Goal: Check status: Check status

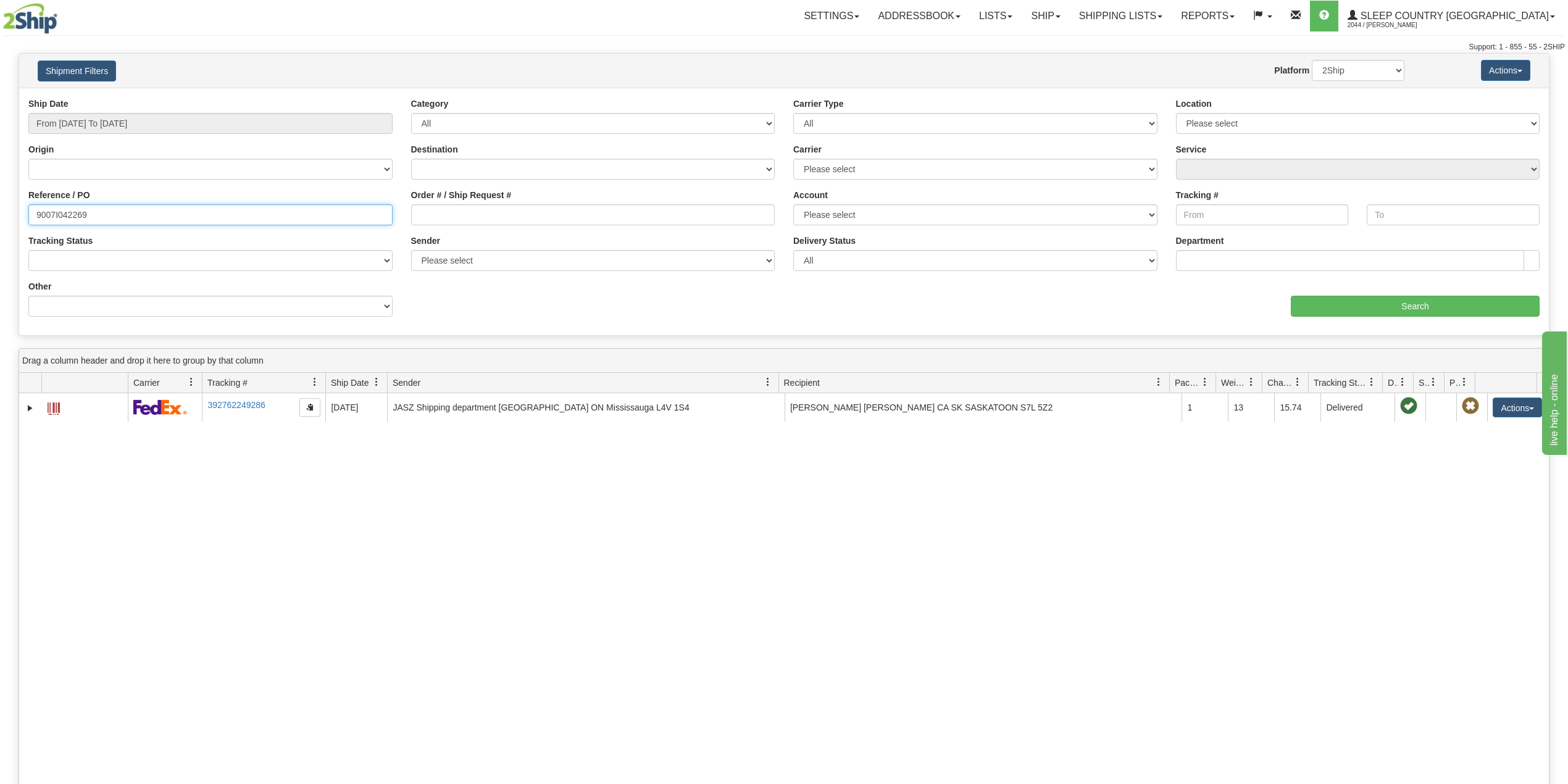
click at [72, 215] on input "9007I042269" at bounding box center [210, 214] width 364 height 21
paste input "0I053400"
click at [1398, 304] on input "Search" at bounding box center [1415, 306] width 249 height 21
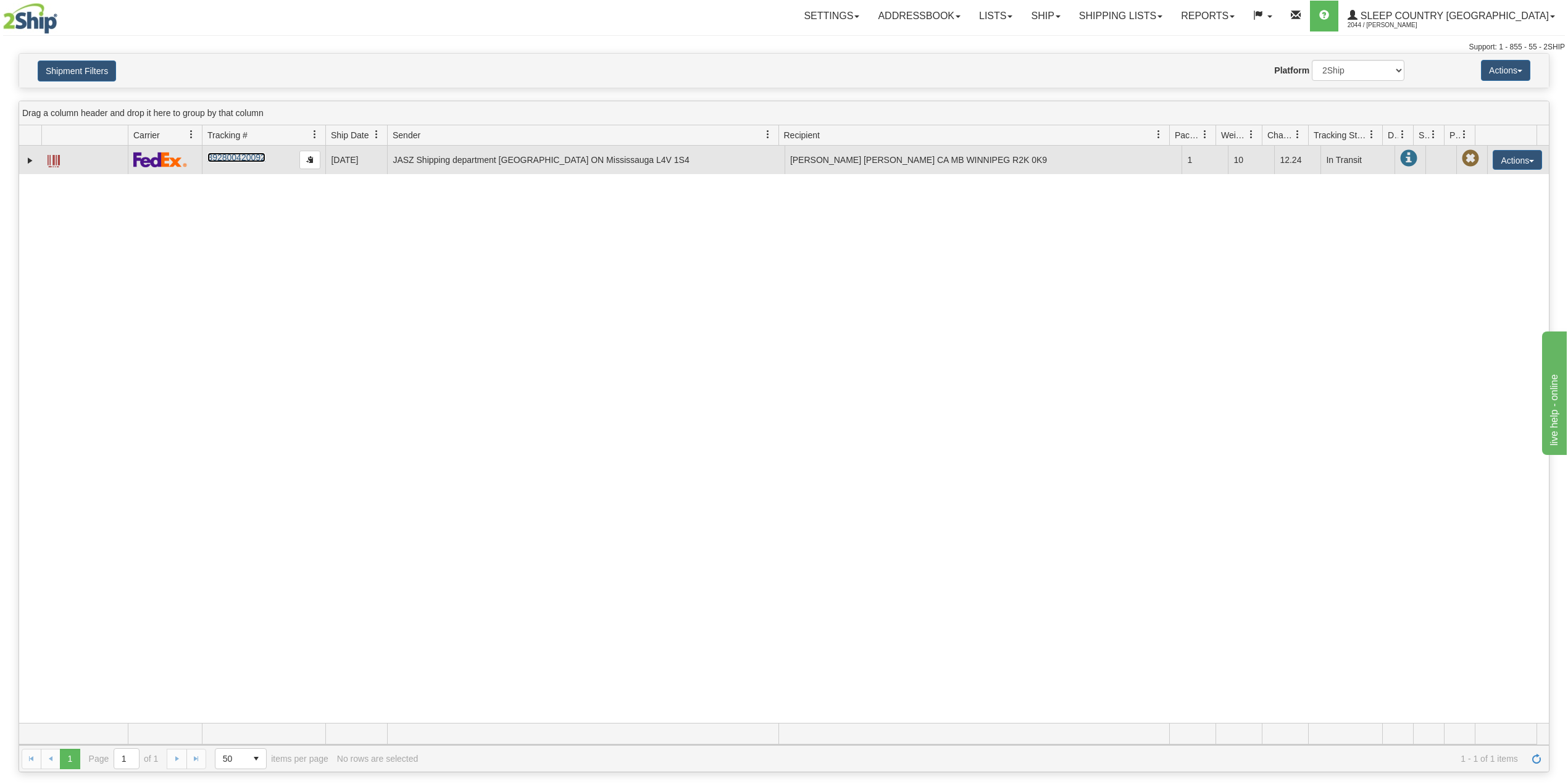
click at [244, 159] on link "392800420092" at bounding box center [236, 158] width 57 height 10
click at [249, 158] on link "392800420092" at bounding box center [236, 158] width 57 height 10
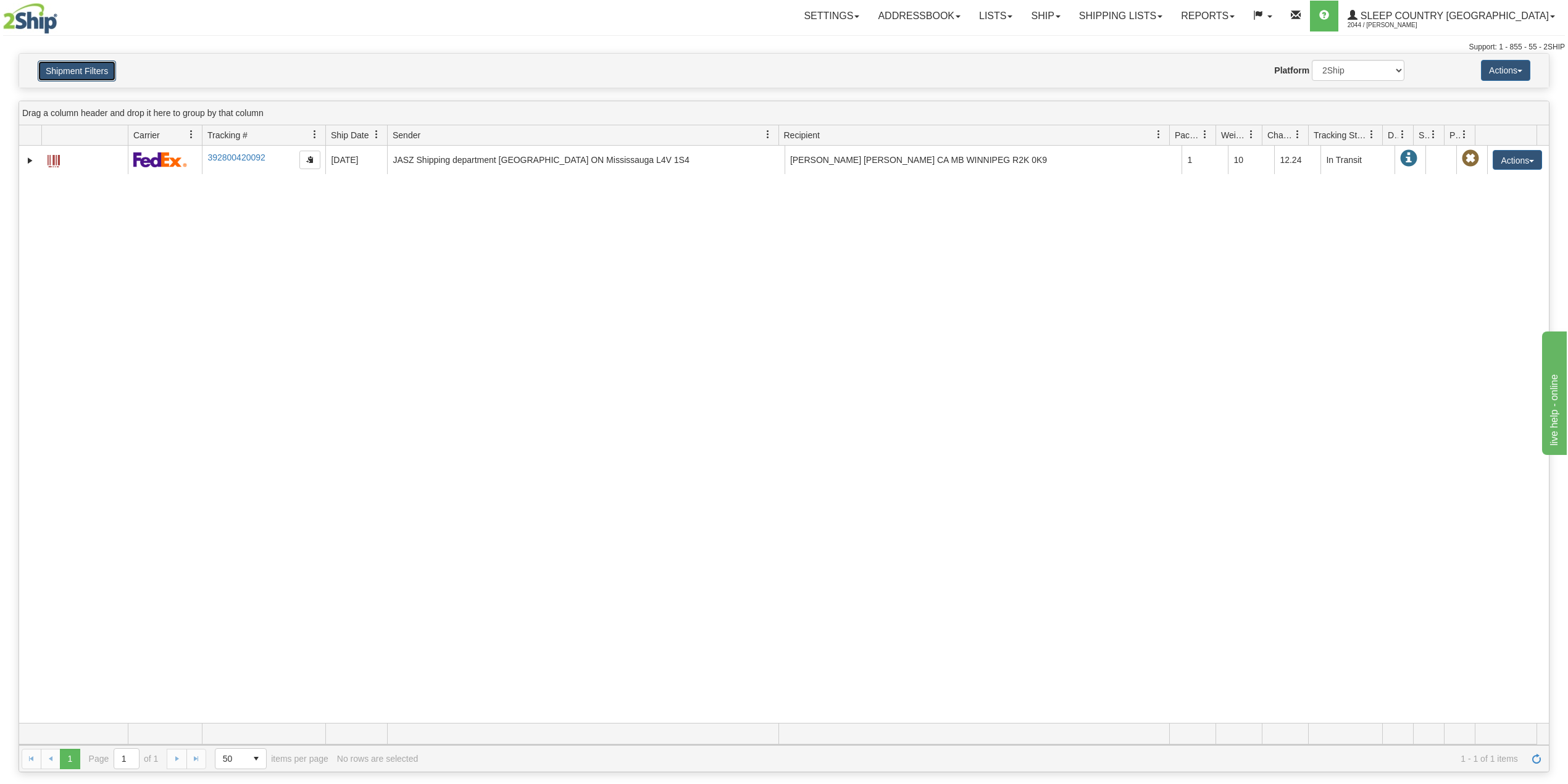
click at [77, 72] on button "Shipment Filters" at bounding box center [76, 70] width 78 height 21
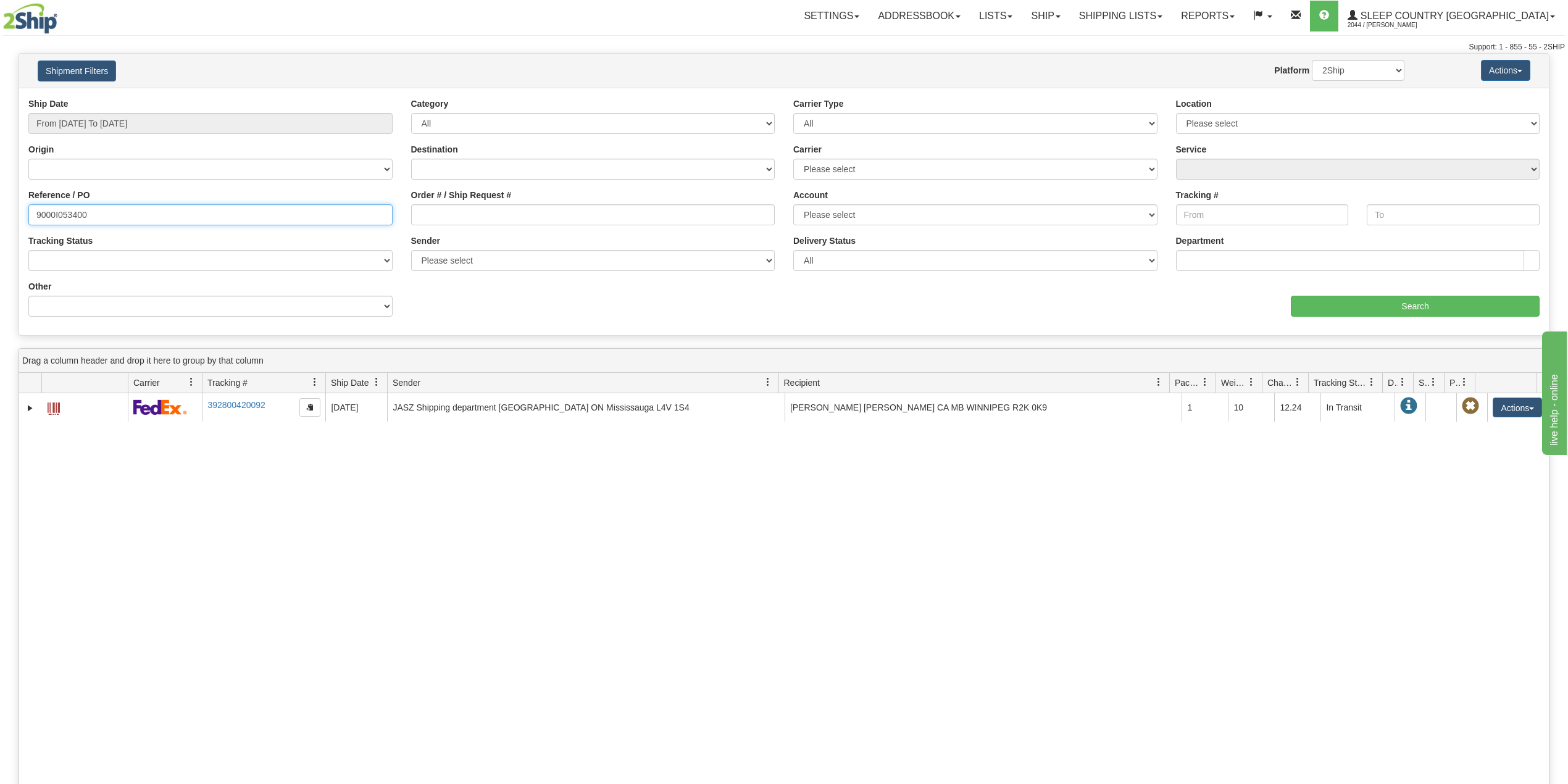
click at [70, 217] on input "9000I053400" at bounding box center [210, 214] width 364 height 21
paste input "42412"
click at [1426, 307] on input "Search" at bounding box center [1415, 306] width 249 height 21
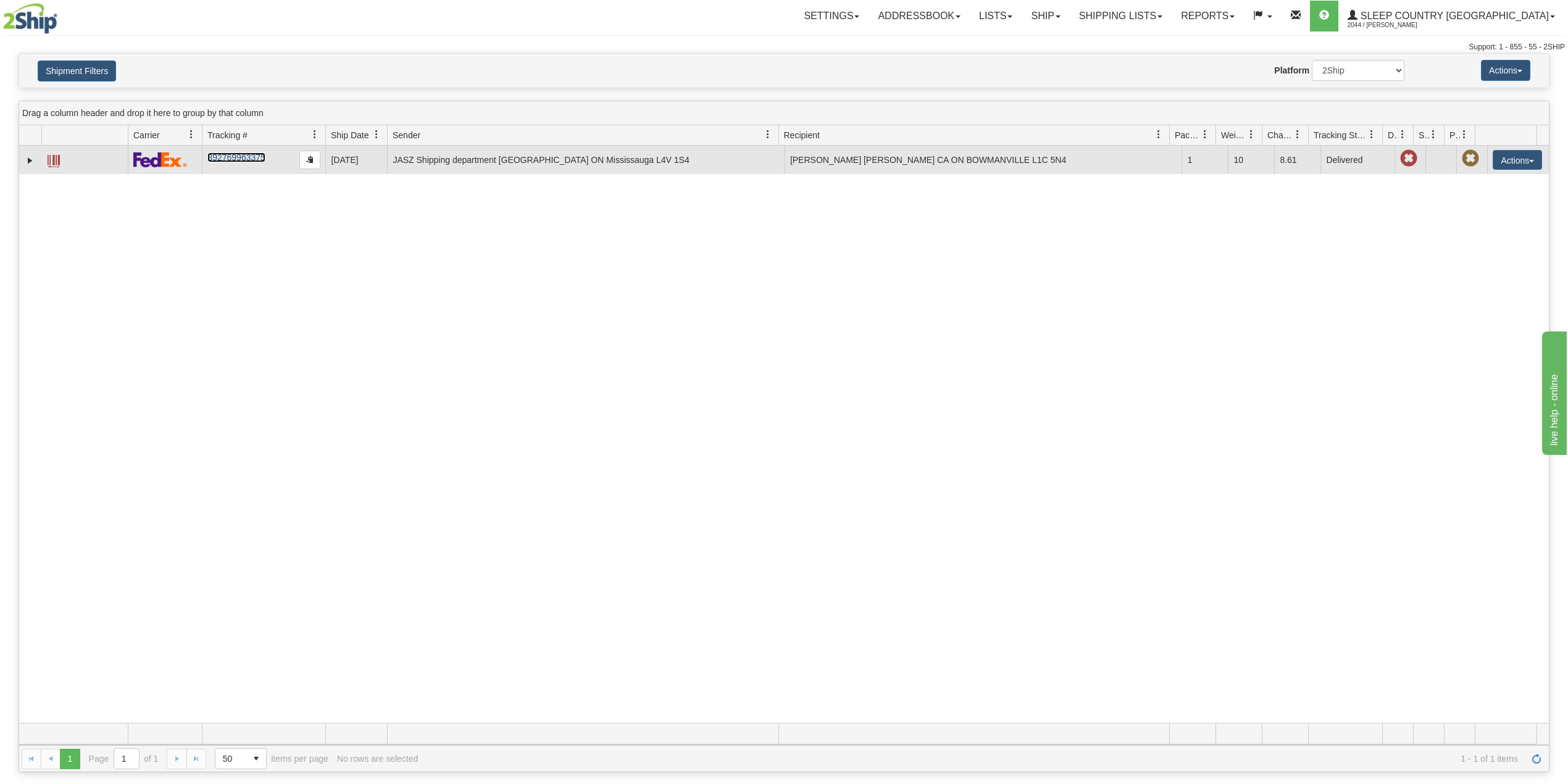
click at [245, 161] on link "392769963375" at bounding box center [236, 158] width 57 height 10
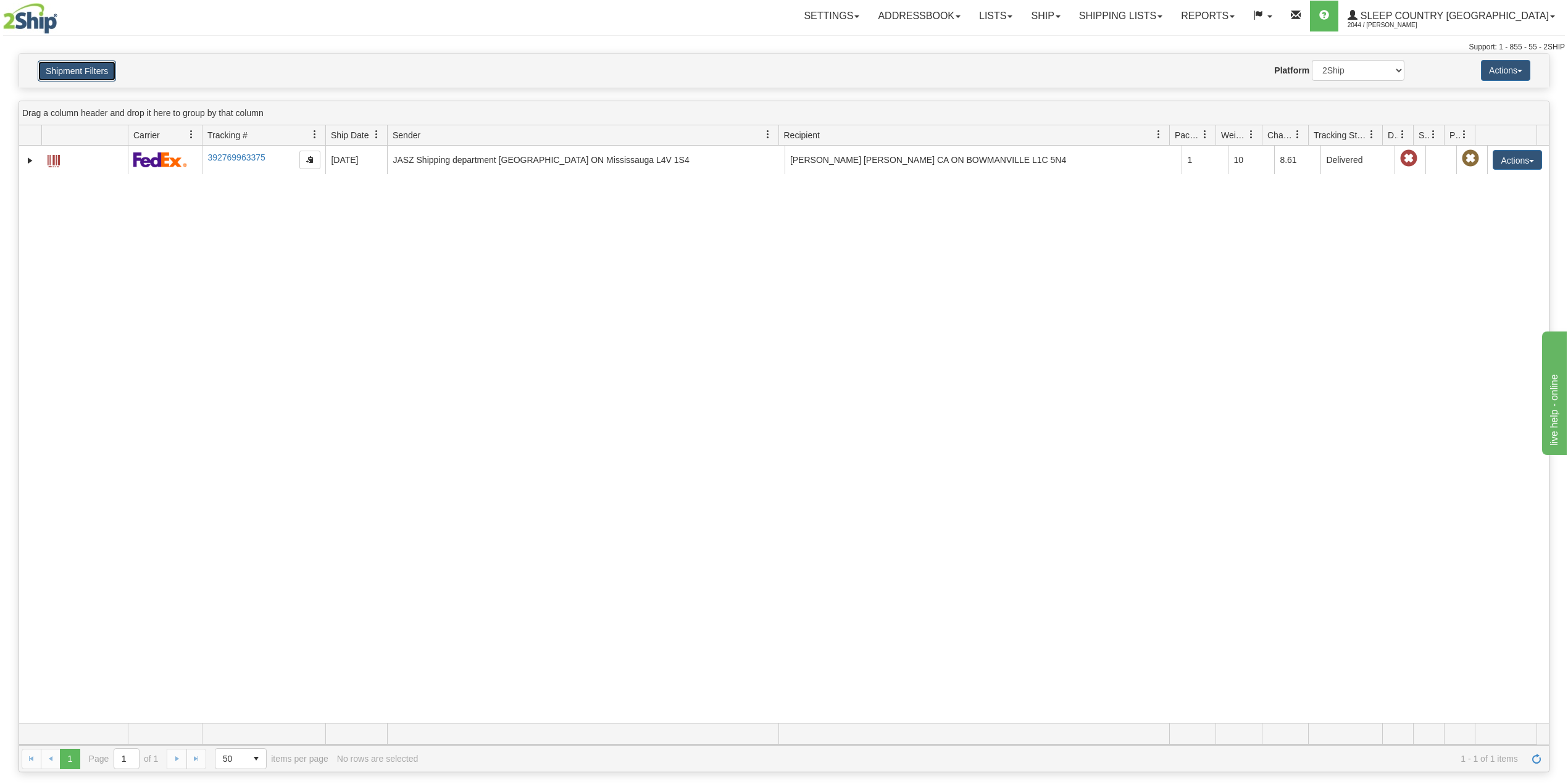
click at [73, 75] on button "Shipment Filters" at bounding box center [76, 70] width 78 height 21
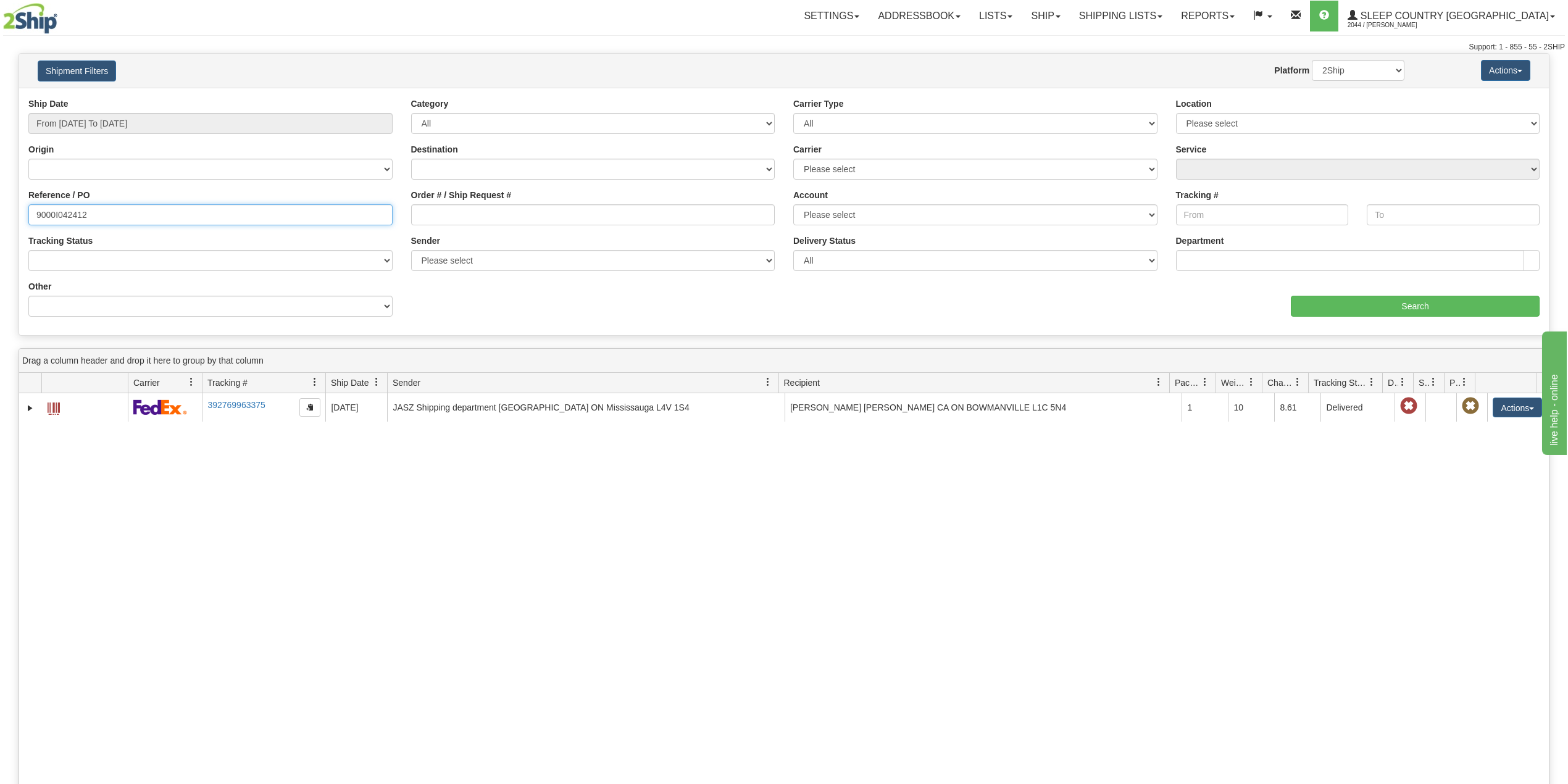
click at [67, 213] on input "9000I042412" at bounding box center [210, 214] width 364 height 21
click at [68, 215] on input "9000I042412" at bounding box center [210, 214] width 364 height 21
paste input "28427"
type input "9000I028427"
click at [1415, 314] on input "Search" at bounding box center [1415, 306] width 249 height 21
